Goal: Check status: Check status

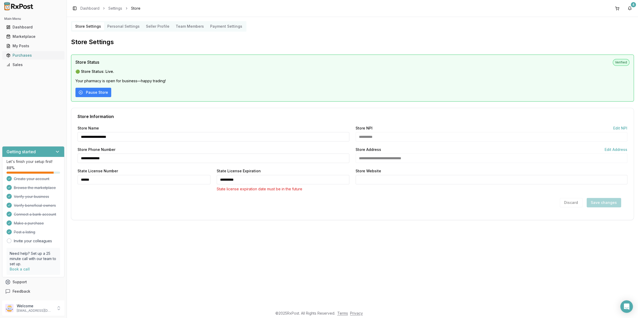
click at [15, 55] on div "Purchases" at bounding box center [33, 55] width 54 height 5
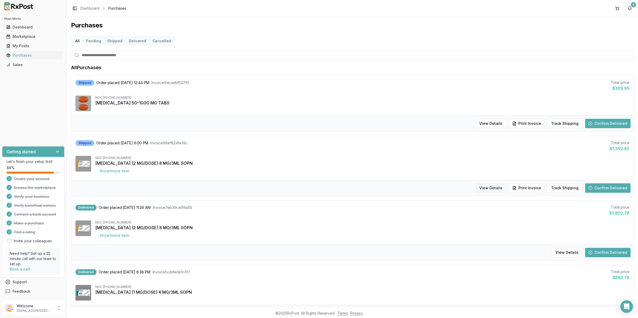
click at [493, 189] on button "View Details" at bounding box center [491, 187] width 32 height 9
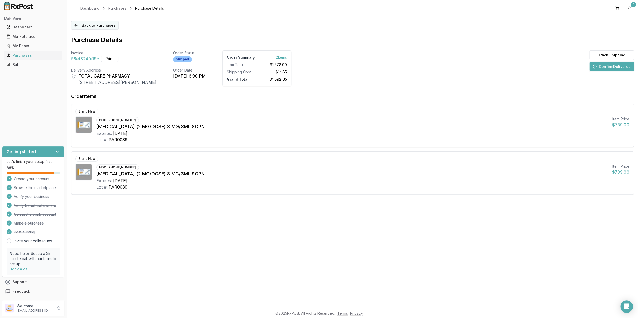
click at [81, 26] on button "Back to Purchases" at bounding box center [95, 25] width 48 height 8
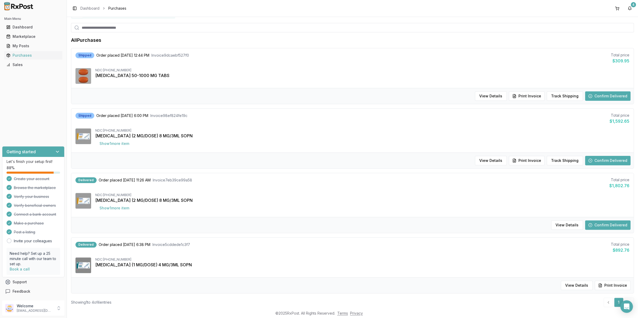
scroll to position [39, 0]
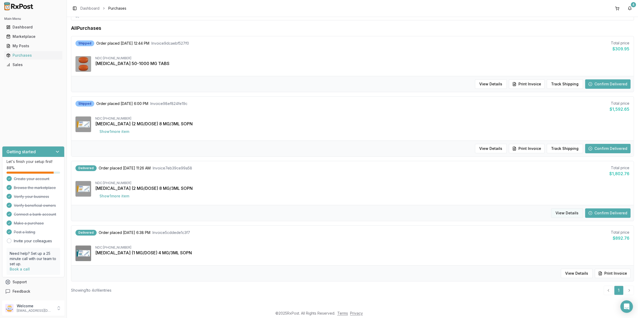
click at [564, 213] on button "View Details" at bounding box center [567, 212] width 32 height 9
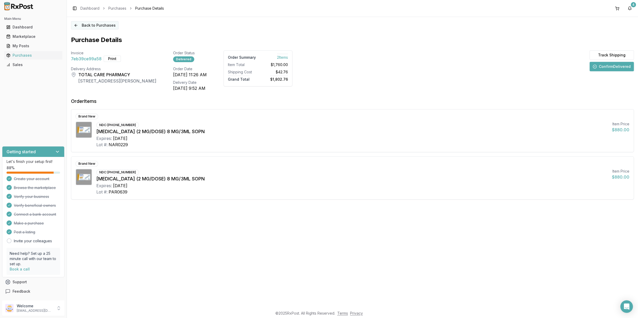
click at [87, 26] on button "Back to Purchases" at bounding box center [95, 25] width 48 height 8
